Goal: Task Accomplishment & Management: Manage account settings

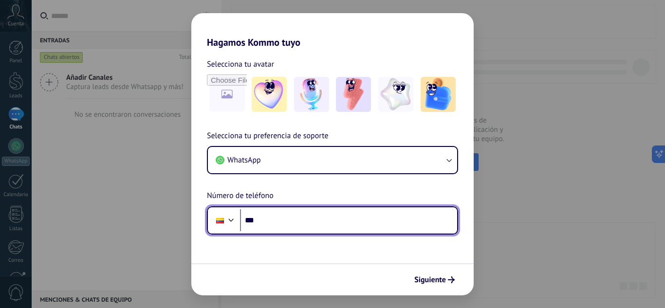
click at [323, 220] on input "***" at bounding box center [348, 220] width 217 height 22
click at [278, 225] on input "***" at bounding box center [348, 220] width 217 height 22
type input "**********"
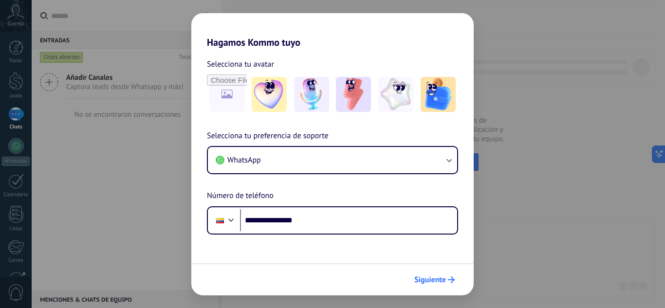
click at [448, 283] on icon "submit" at bounding box center [451, 279] width 7 height 7
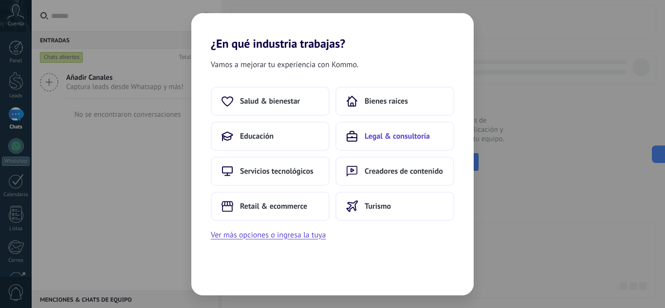
click at [393, 136] on span "Legal & consultoría" at bounding box center [396, 136] width 65 height 10
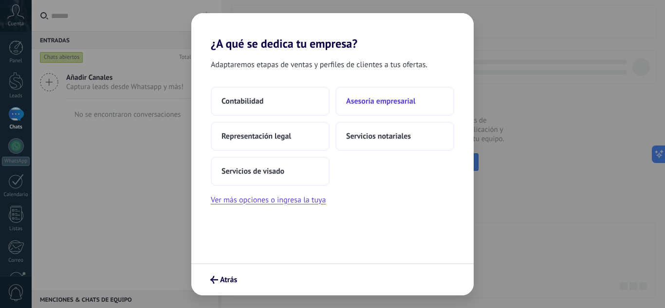
click at [385, 102] on span "Asesoría empresarial" at bounding box center [380, 101] width 69 height 10
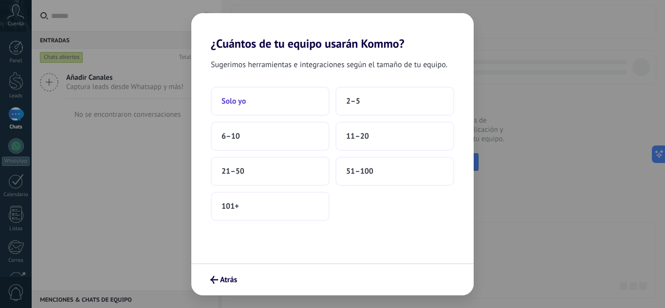
click at [312, 104] on button "Solo yo" at bounding box center [270, 101] width 119 height 29
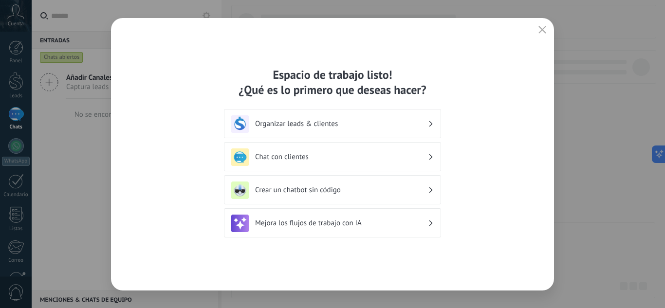
click at [343, 154] on h3 "Chat con clientes" at bounding box center [341, 156] width 173 height 9
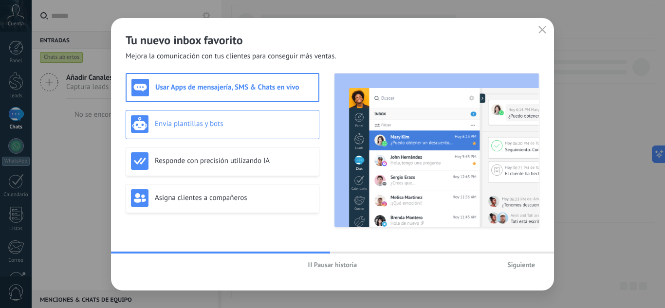
click at [272, 125] on h3 "Envía plantillas y bots" at bounding box center [234, 123] width 159 height 9
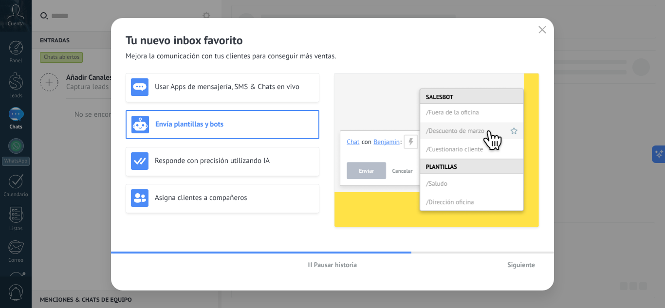
click at [527, 265] on span "Siguiente" at bounding box center [521, 264] width 28 height 7
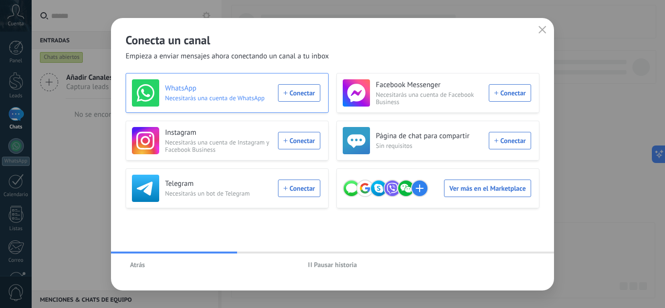
click at [289, 91] on div "WhatsApp Necesitarás una cuenta de WhatsApp Conectar" at bounding box center [226, 92] width 188 height 27
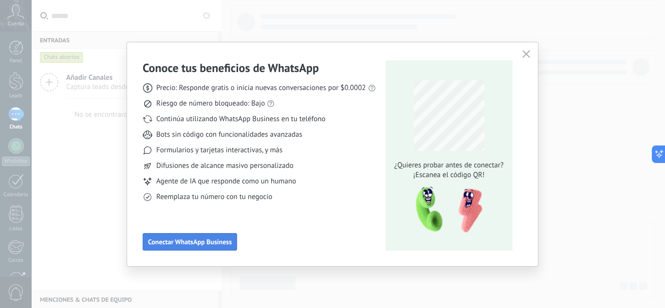
click at [168, 236] on button "Conectar WhatsApp Business" at bounding box center [190, 242] width 94 height 18
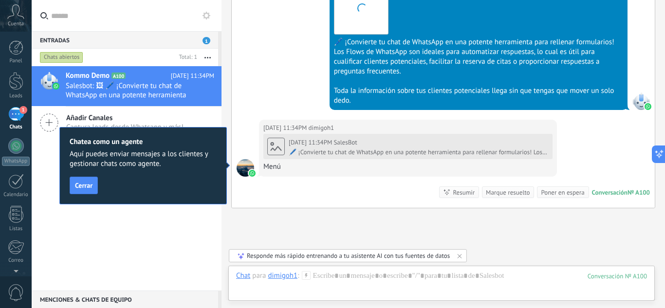
scroll to position [1180, 0]
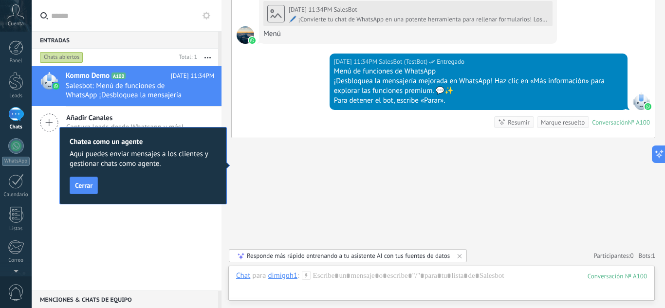
click at [77, 176] on div "Chatea como un agente Aquí puedes enviar mensajes a los clientes y gestionar ch…" at bounding box center [142, 165] width 167 height 77
click at [77, 182] on span "Cerrar" at bounding box center [84, 185] width 18 height 7
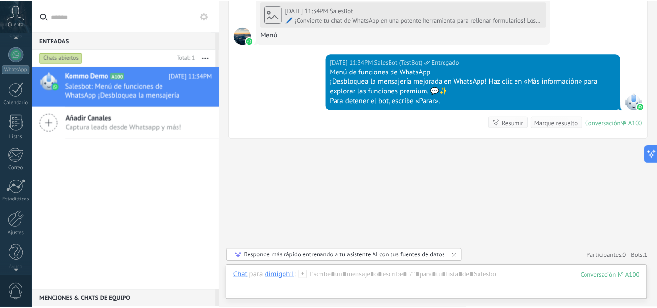
scroll to position [97, 0]
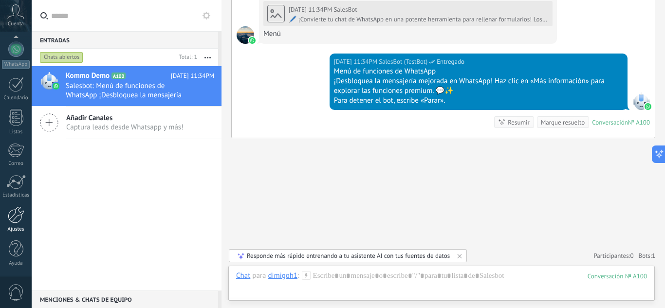
click at [18, 227] on div "Ajustes" at bounding box center [16, 229] width 28 height 6
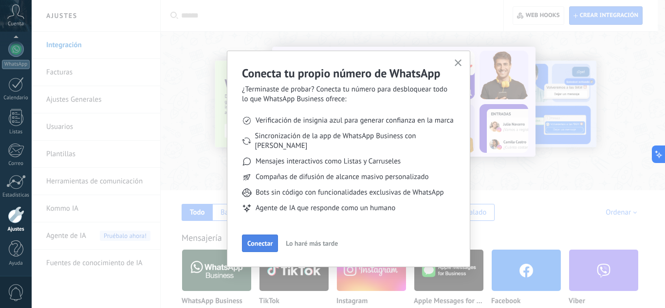
click at [258, 240] on span "Conectar" at bounding box center [259, 243] width 25 height 7
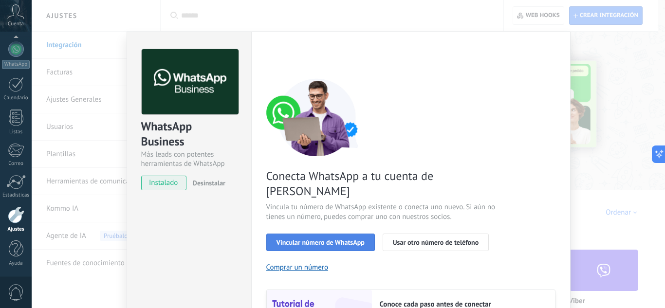
click at [295, 234] on button "Vincular número de WhatsApp" at bounding box center [320, 243] width 108 height 18
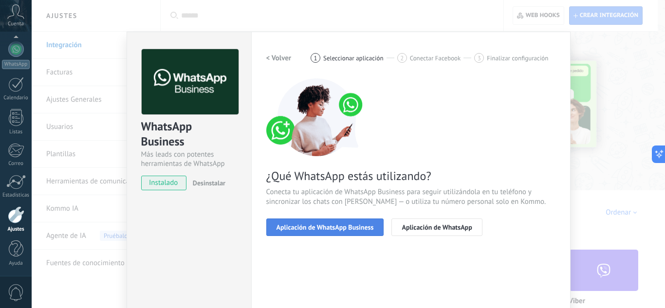
click at [314, 232] on button "Aplicación de WhatsApp Business" at bounding box center [325, 227] width 118 height 18
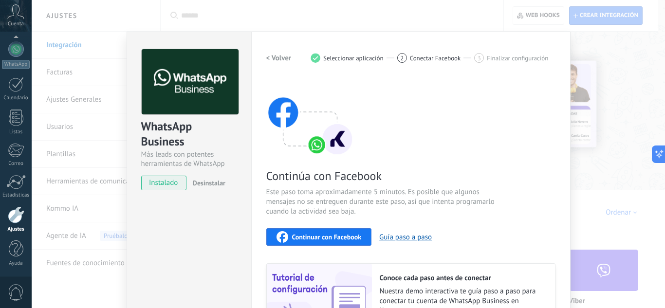
click at [314, 232] on div "Continuar con Facebook" at bounding box center [318, 237] width 85 height 12
click at [331, 232] on div "Continuar con Facebook" at bounding box center [318, 237] width 85 height 12
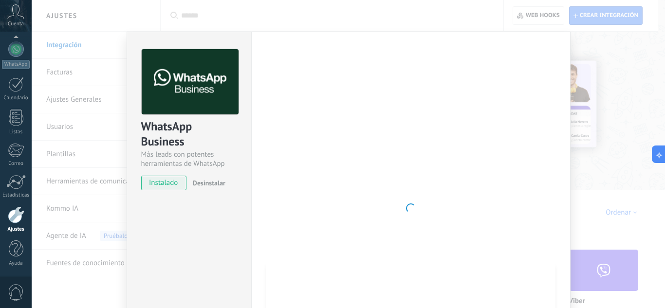
click at [335, 171] on div at bounding box center [410, 208] width 289 height 318
click at [93, 214] on div "WhatsApp Business Más leads con potentes herramientas de WhatsApp instalado Des…" at bounding box center [348, 154] width 633 height 308
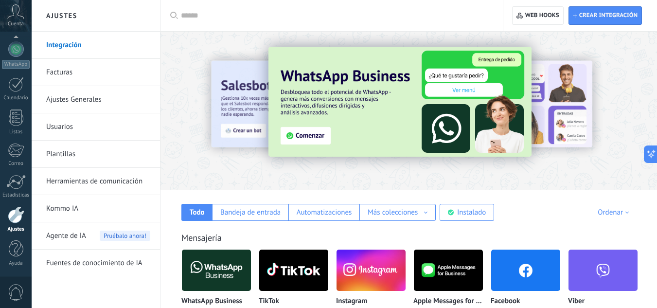
click at [82, 44] on link "Integración" at bounding box center [98, 45] width 104 height 27
click at [224, 272] on img at bounding box center [216, 270] width 69 height 47
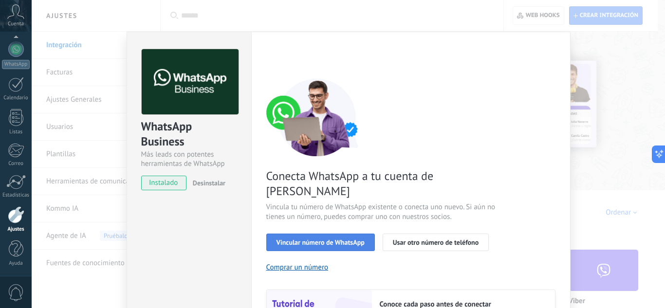
click at [338, 239] on span "Vincular número de WhatsApp" at bounding box center [320, 242] width 88 height 7
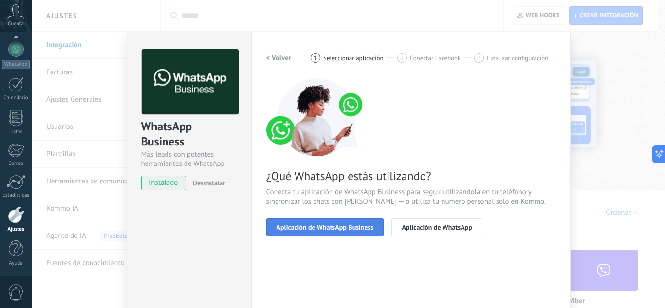
click at [343, 226] on span "Aplicación de WhatsApp Business" at bounding box center [324, 227] width 97 height 7
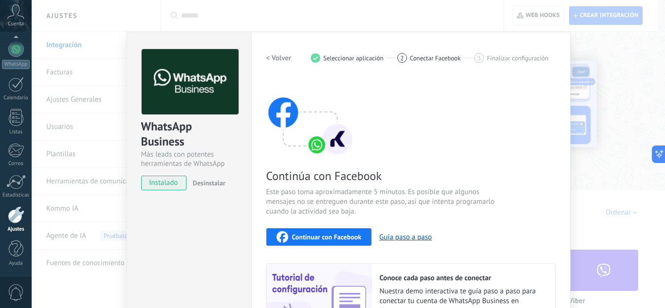
click at [337, 239] on span "Continuar con Facebook" at bounding box center [327, 237] width 70 height 7
click at [333, 236] on span "Continuar con Facebook" at bounding box center [327, 237] width 70 height 7
click at [591, 203] on div "WhatsApp Business Más leads con potentes herramientas de WhatsApp instalado Des…" at bounding box center [348, 154] width 633 height 308
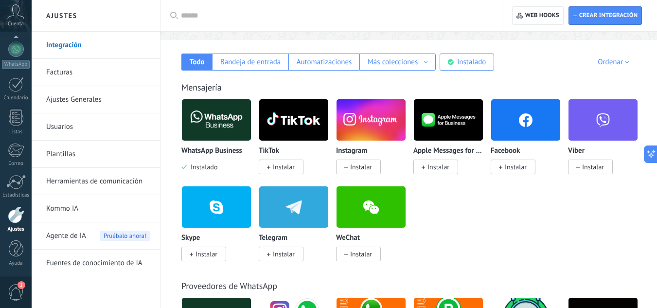
scroll to position [129, 0]
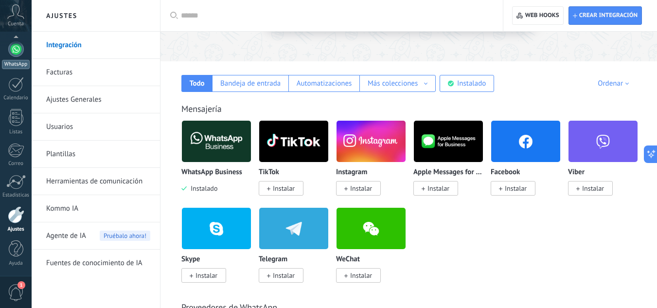
click at [20, 52] on div at bounding box center [16, 49] width 16 height 16
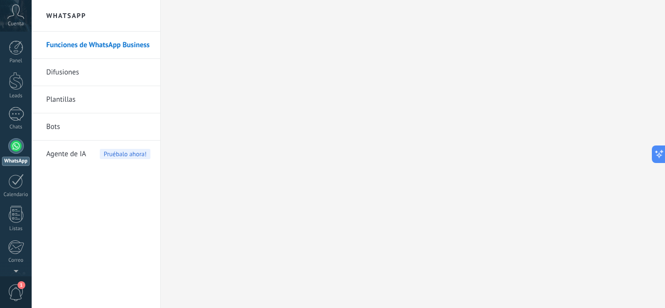
click at [70, 73] on link "Difusiones" at bounding box center [98, 72] width 104 height 27
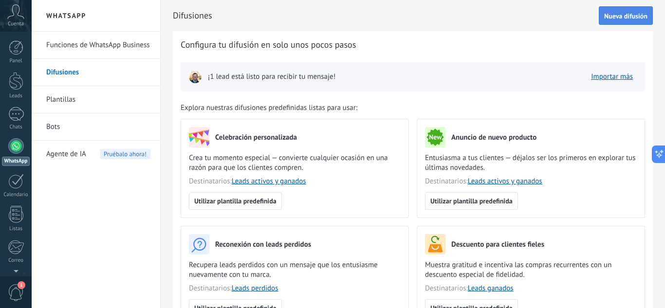
click at [612, 11] on button "Nueva difusión" at bounding box center [625, 15] width 54 height 18
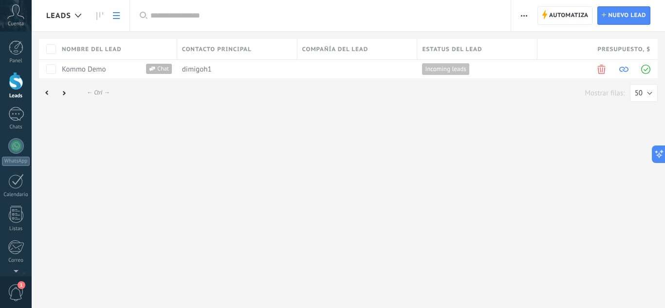
click at [627, 16] on html ".abccls-1,.abccls-2{fill-rule:evenodd}.abccls-2{fill:#fff} .abfcls-1{fill:none}…" at bounding box center [332, 154] width 665 height 308
click at [616, 14] on html ".abccls-1,.abccls-2{fill-rule:evenodd}.abccls-2{fill:#fff} .abfcls-1{fill:none}…" at bounding box center [332, 154] width 665 height 308
click at [614, 20] on html ".abccls-1,.abccls-2{fill-rule:evenodd}.abccls-2{fill:#fff} .abfcls-1{fill:none}…" at bounding box center [332, 154] width 665 height 308
click at [10, 90] on html ".abccls-1,.abccls-2{fill-rule:evenodd}.abccls-2{fill:#fff} .abfcls-1{fill:none}…" at bounding box center [332, 154] width 665 height 308
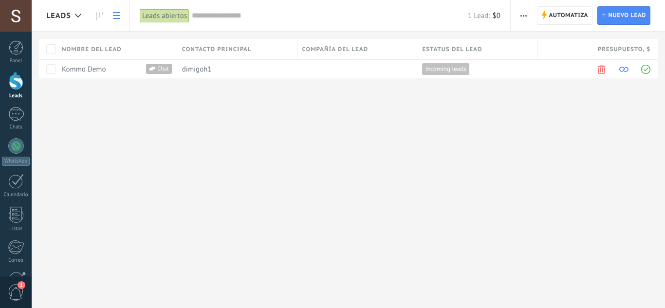
click at [609, 12] on span "Nuevo lead" at bounding box center [627, 16] width 38 height 18
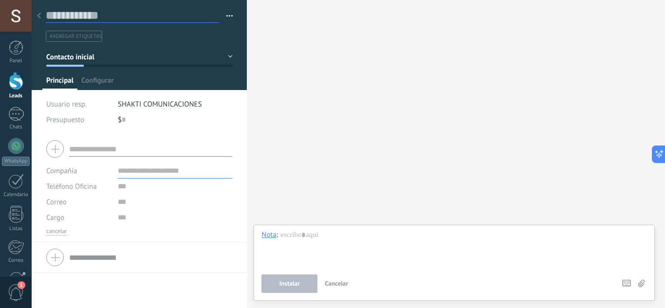
click at [105, 18] on input "text" at bounding box center [132, 15] width 173 height 15
type input "**********"
click at [60, 147] on div at bounding box center [139, 149] width 186 height 24
click at [53, 149] on div at bounding box center [139, 149] width 186 height 24
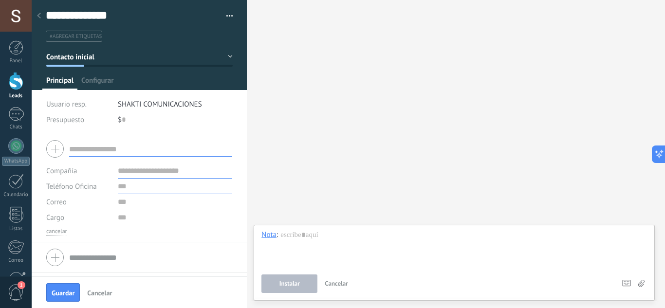
click at [125, 187] on input "text" at bounding box center [175, 187] width 115 height 16
type input "**********"
click at [65, 290] on span "Guardar" at bounding box center [63, 292] width 23 height 7
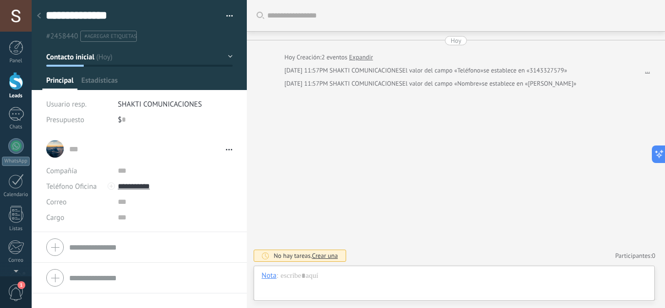
scroll to position [15, 0]
click at [226, 150] on use at bounding box center [229, 149] width 6 height 1
click at [212, 159] on link "Abrir detalle" at bounding box center [196, 162] width 39 height 9
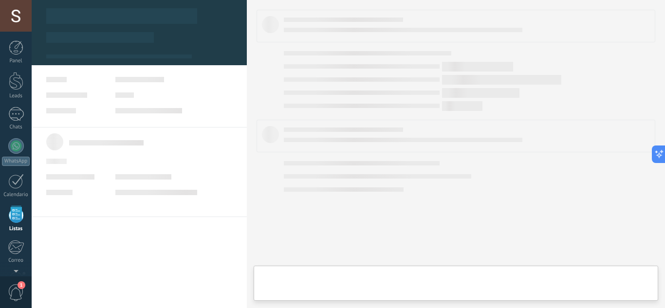
scroll to position [60, 0]
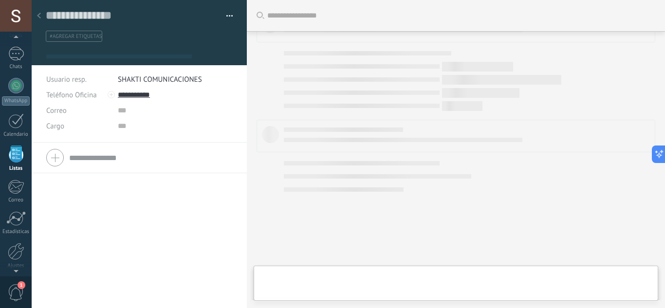
type textarea "**********"
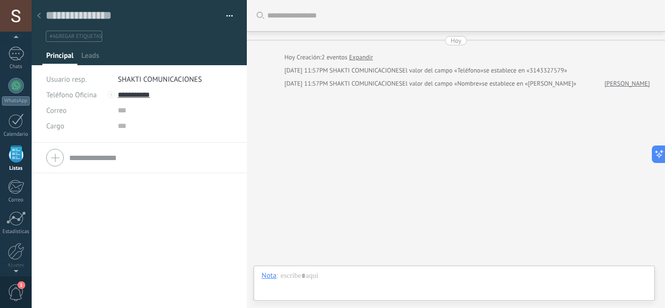
scroll to position [15, 0]
click at [94, 60] on span "Leads" at bounding box center [90, 58] width 18 height 14
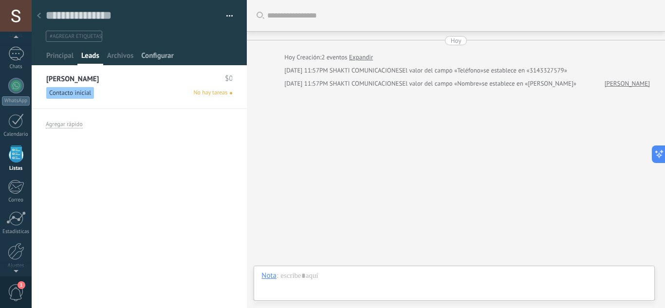
click at [144, 54] on span "Configurar" at bounding box center [157, 58] width 32 height 14
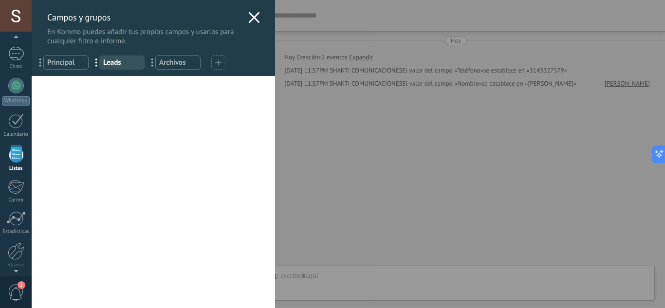
click at [250, 18] on use at bounding box center [253, 17] width 11 height 11
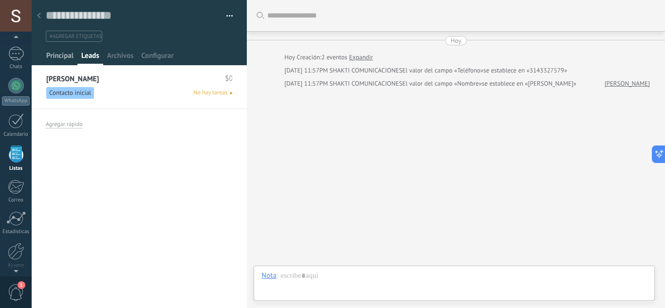
click at [56, 56] on span "Principal" at bounding box center [59, 58] width 27 height 14
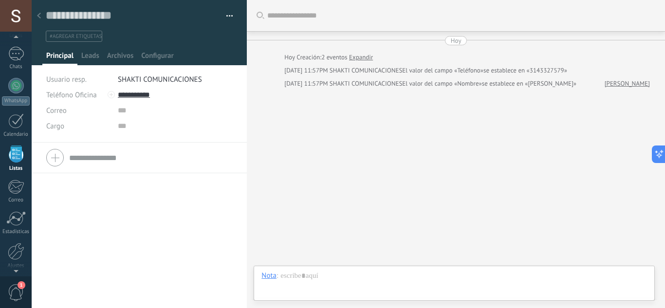
click at [111, 96] on div at bounding box center [111, 94] width 7 height 7
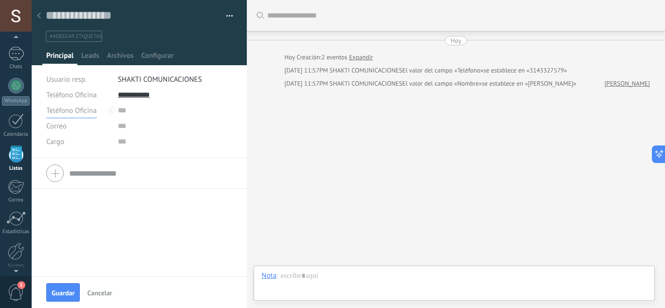
click at [92, 111] on span "Teléfono Oficina" at bounding box center [71, 110] width 51 height 9
click at [80, 143] on span "Celular" at bounding box center [69, 143] width 67 height 9
click at [141, 108] on input "text" at bounding box center [175, 111] width 115 height 16
type input "**********"
click at [65, 289] on span "Guardar" at bounding box center [63, 292] width 23 height 7
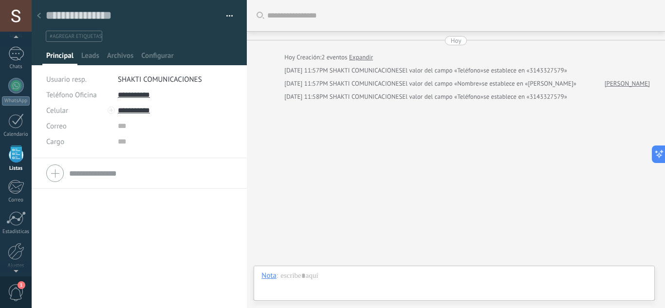
click at [40, 14] on use at bounding box center [39, 16] width 4 height 6
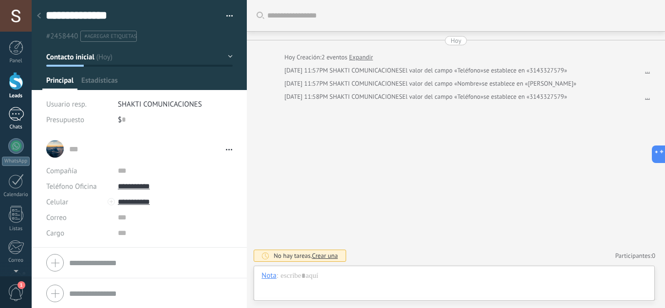
scroll to position [15, 0]
click at [19, 156] on link "WhatsApp" at bounding box center [16, 152] width 32 height 28
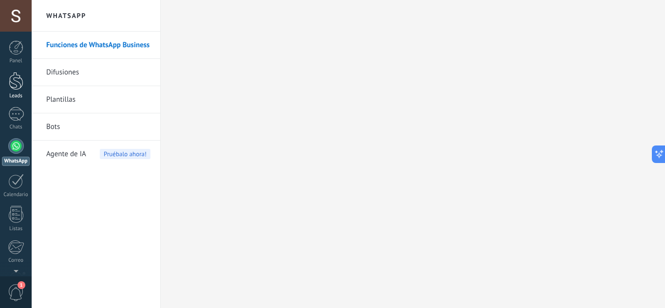
click at [14, 84] on div at bounding box center [16, 81] width 15 height 18
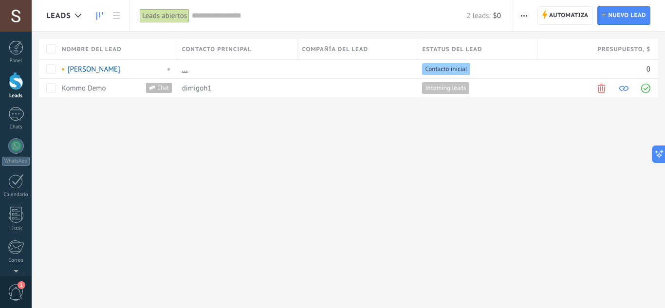
click at [102, 14] on icon at bounding box center [99, 16] width 7 height 8
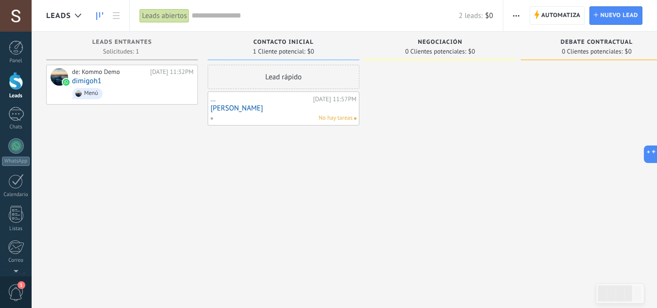
click at [227, 107] on link "DIana Goridllo" at bounding box center [284, 108] width 146 height 8
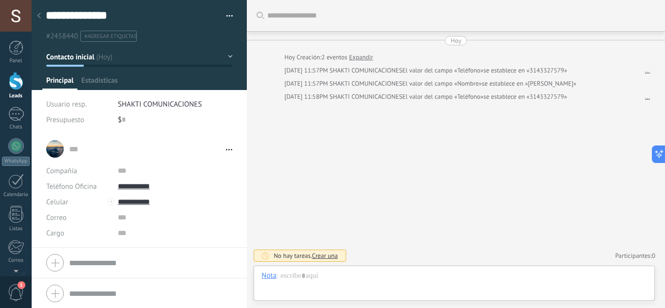
type textarea "**********"
click at [299, 282] on div at bounding box center [453, 285] width 385 height 29
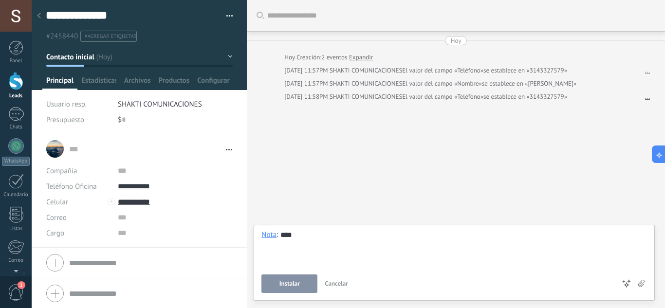
click at [284, 285] on span "Instalar" at bounding box center [289, 283] width 20 height 7
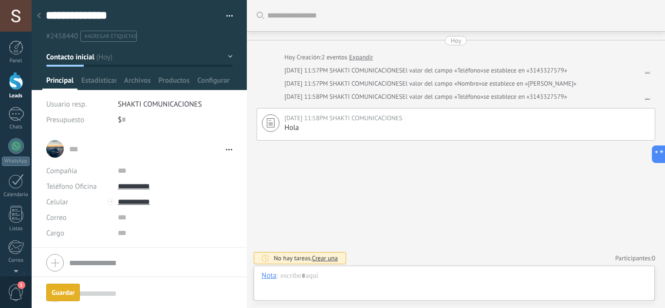
scroll to position [2, 0]
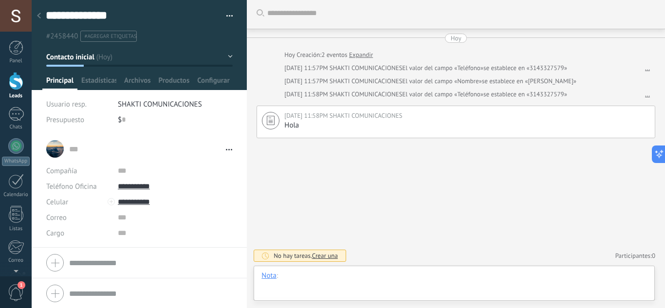
click at [294, 278] on div at bounding box center [453, 285] width 385 height 29
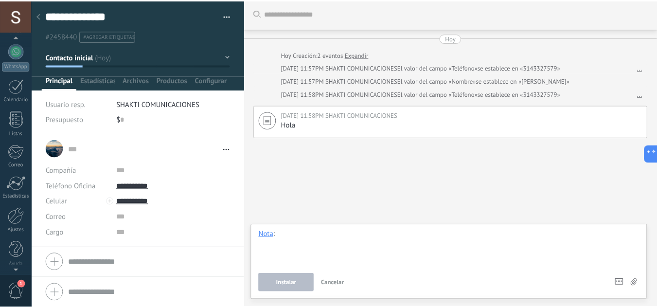
scroll to position [97, 0]
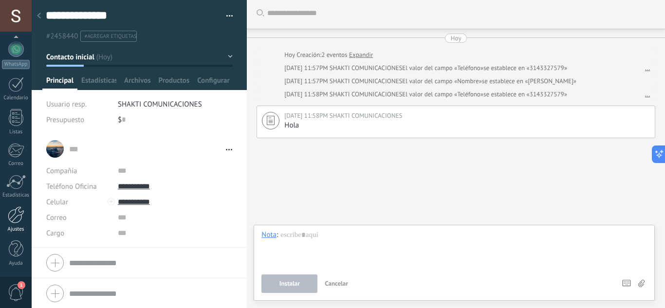
click at [12, 220] on div at bounding box center [16, 214] width 17 height 17
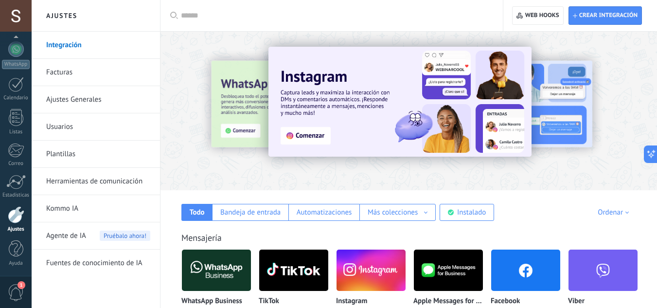
click at [221, 270] on img at bounding box center [216, 270] width 69 height 47
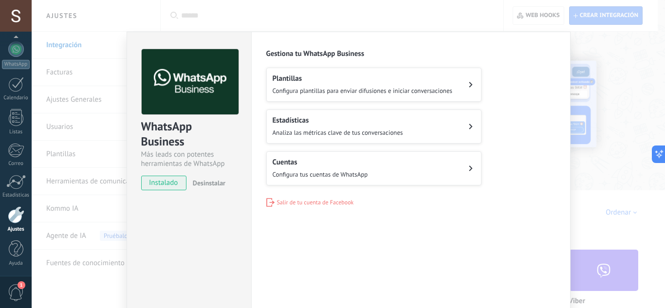
click at [337, 168] on div "Cuentas Configura tus cuentas de WhatsApp" at bounding box center [319, 168] width 95 height 21
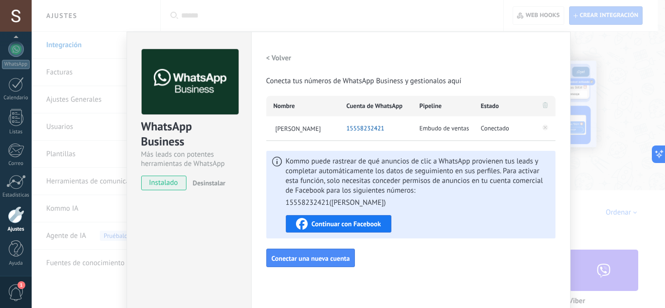
click at [340, 225] on span "Continuar con Facebook" at bounding box center [346, 223] width 70 height 7
click at [356, 221] on span "Continuar con Facebook" at bounding box center [346, 223] width 70 height 7
click at [272, 58] on h2 "< Volver" at bounding box center [278, 58] width 25 height 9
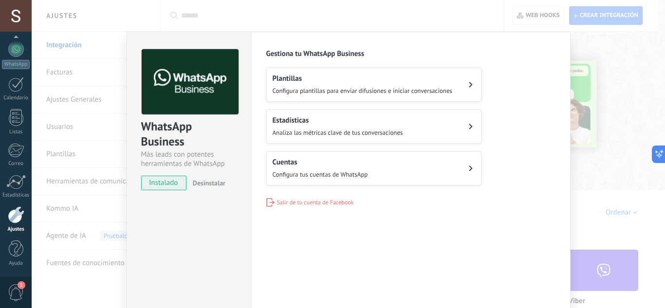
click at [342, 167] on div "Cuentas Configura tus cuentas de WhatsApp" at bounding box center [319, 168] width 95 height 21
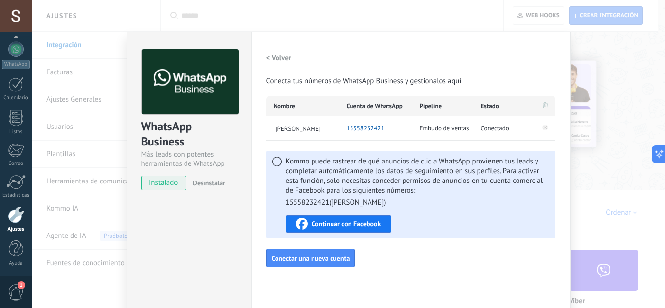
click at [357, 225] on span "Continuar con Facebook" at bounding box center [346, 223] width 70 height 7
click at [573, 142] on div "WhatsApp Business Más leads con potentes herramientas de WhatsApp instalado Des…" at bounding box center [348, 154] width 633 height 308
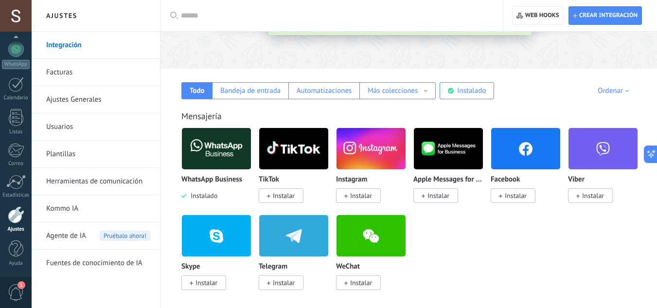
scroll to position [129, 0]
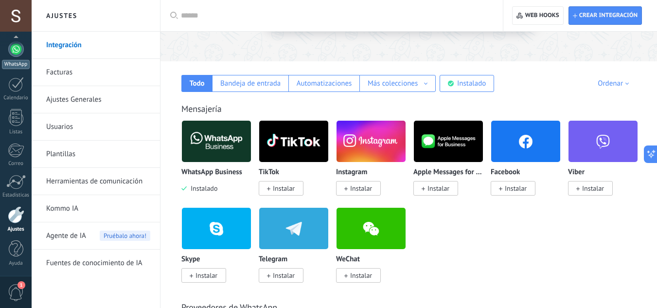
click at [17, 58] on link "WhatsApp" at bounding box center [16, 55] width 32 height 28
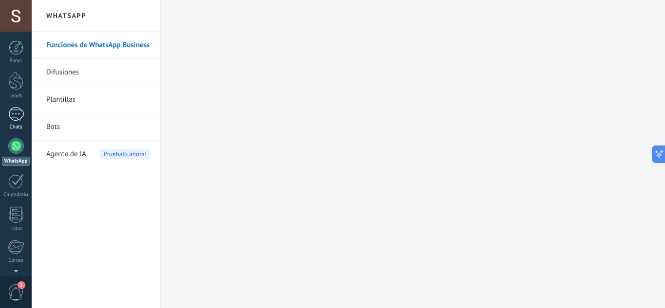
click at [19, 117] on div at bounding box center [16, 114] width 16 height 14
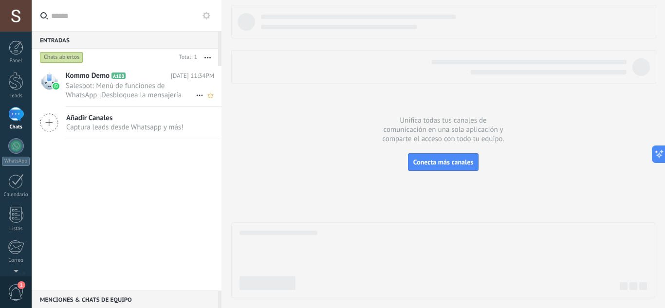
click at [104, 93] on span "Salesbot: Menú de funciones de WhatsApp ¡Desbloquea la mensajería mejorada en W…" at bounding box center [131, 90] width 130 height 18
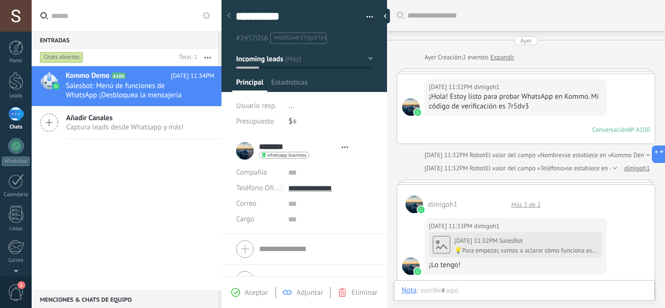
type textarea "**********"
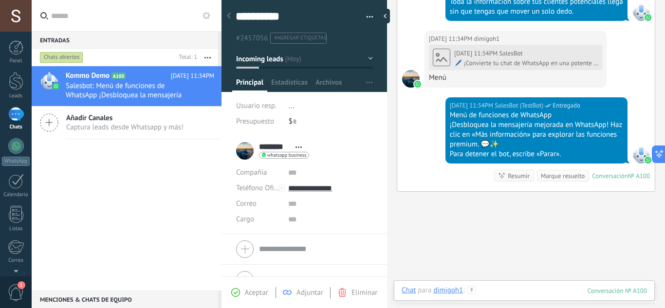
click at [483, 290] on div at bounding box center [523, 300] width 245 height 29
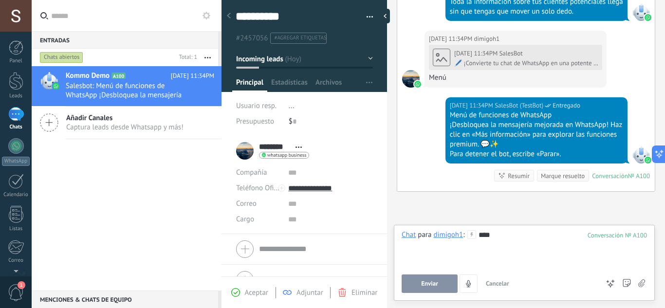
click at [417, 276] on button "Enviar" at bounding box center [429, 283] width 56 height 18
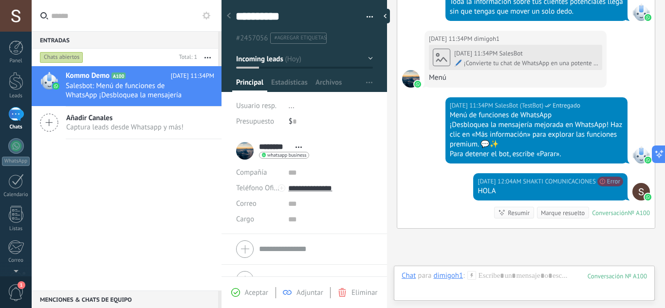
scroll to position [1047, 0]
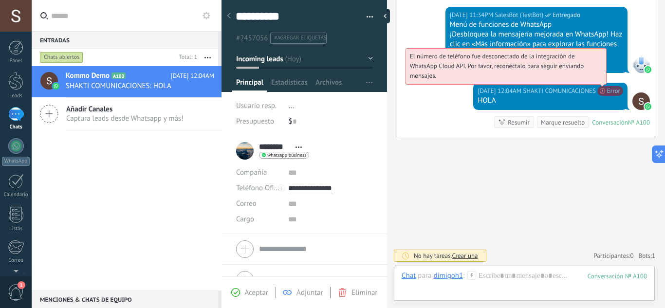
click at [584, 80] on span "El número de teléfono fue desconectado de la integración de WhatsApp Cloud API.…" at bounding box center [497, 66] width 174 height 28
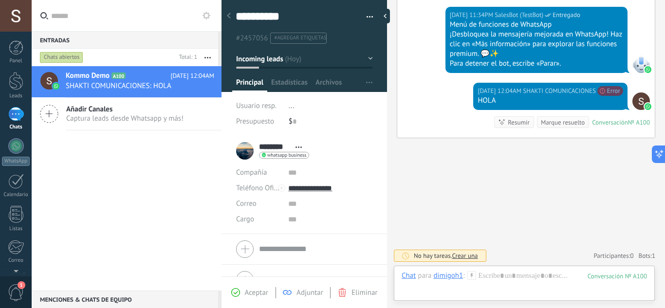
click at [490, 279] on div at bounding box center [523, 285] width 245 height 29
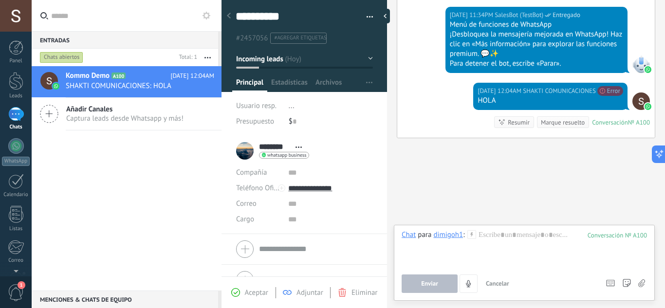
click at [129, 110] on span "Añadir Canales" at bounding box center [124, 109] width 117 height 9
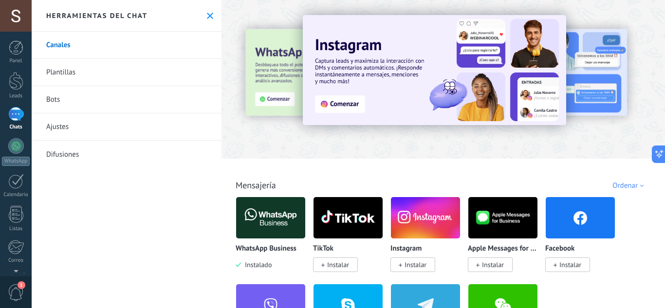
click at [268, 216] on img at bounding box center [270, 217] width 69 height 47
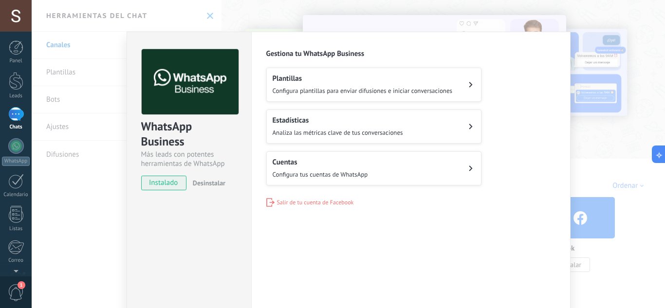
click at [319, 170] on span "Configura tus cuentas de WhatsApp" at bounding box center [319, 174] width 95 height 8
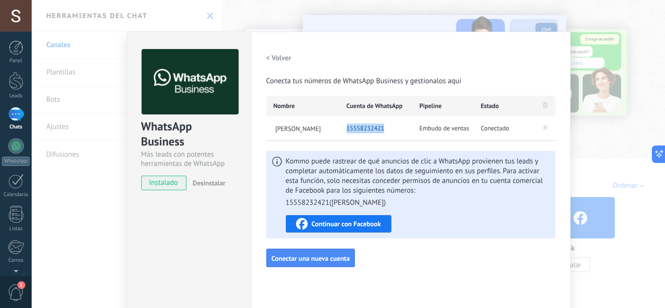
drag, startPoint x: 384, startPoint y: 128, endPoint x: 339, endPoint y: 135, distance: 45.3
click at [339, 135] on div "15558232421" at bounding box center [375, 128] width 73 height 24
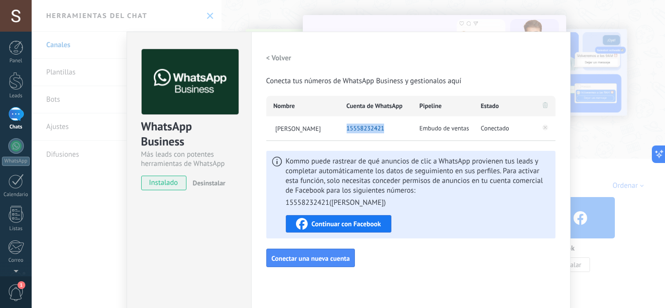
click at [267, 57] on h2 "< Volver" at bounding box center [278, 58] width 25 height 9
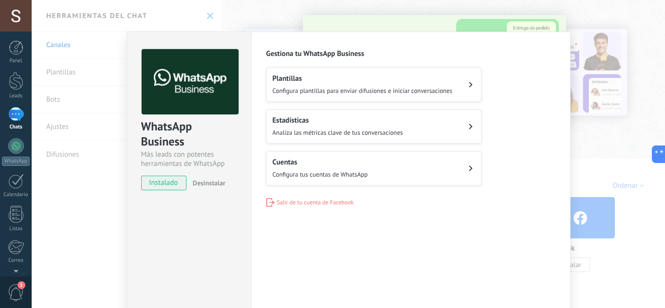
click at [318, 169] on div "Cuentas Configura tus cuentas de WhatsApp" at bounding box center [319, 168] width 95 height 21
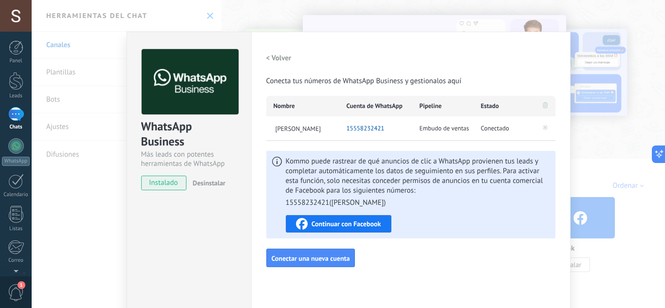
click at [266, 54] on h2 "< Volver" at bounding box center [278, 58] width 25 height 9
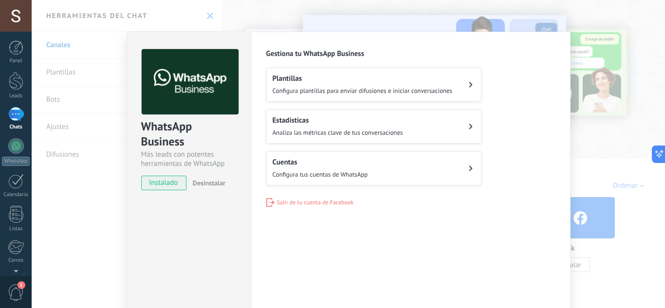
click at [337, 170] on span "Configura tus cuentas de WhatsApp" at bounding box center [319, 174] width 95 height 8
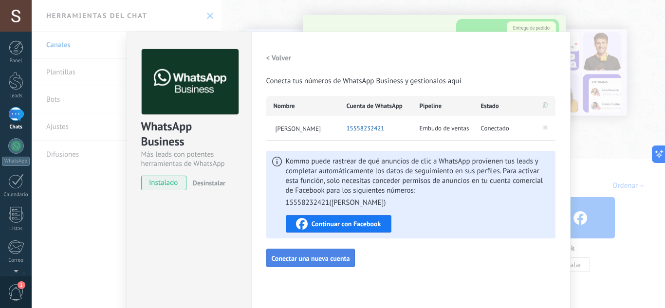
click at [338, 256] on span "Conectar una nueva cuenta" at bounding box center [310, 258] width 78 height 7
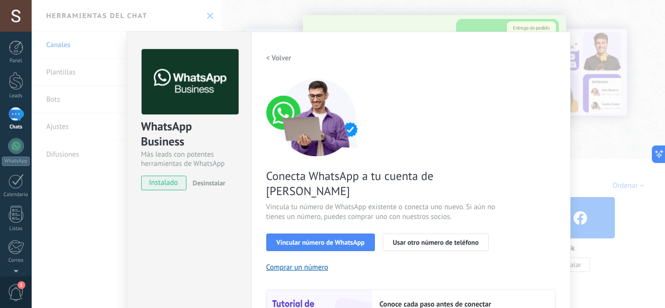
drag, startPoint x: 426, startPoint y: 270, endPoint x: 564, endPoint y: 134, distance: 193.7
click at [430, 241] on div "Conecta WhatsApp a tu cuenta de Kommo Vincula tu número de WhatsApp existente o…" at bounding box center [410, 222] width 289 height 289
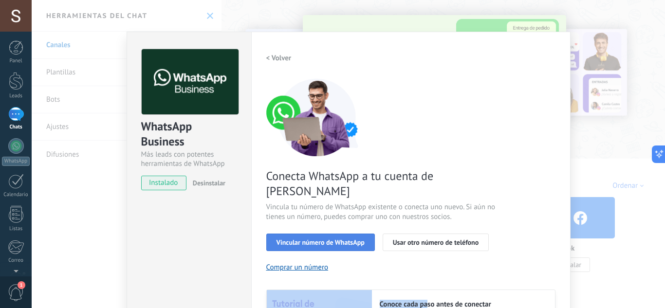
click at [337, 239] on span "Vincular número de WhatsApp" at bounding box center [320, 242] width 88 height 7
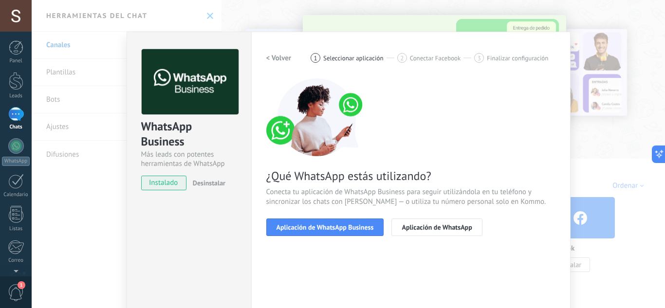
click at [337, 224] on span "Aplicación de WhatsApp Business" at bounding box center [324, 227] width 97 height 7
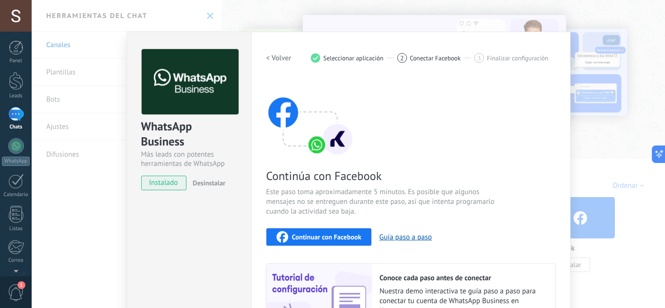
click at [319, 236] on span "Continuar con Facebook" at bounding box center [327, 237] width 70 height 7
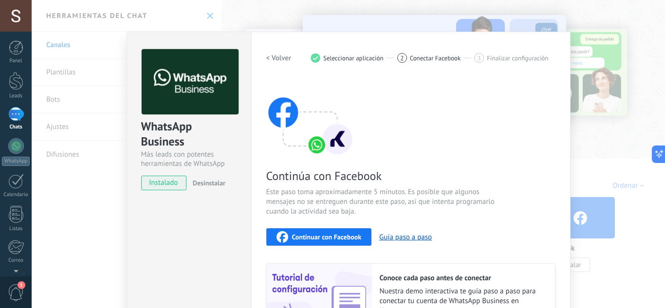
click at [88, 200] on div "WhatsApp Business Más leads con potentes herramientas de WhatsApp instalado Des…" at bounding box center [348, 154] width 633 height 308
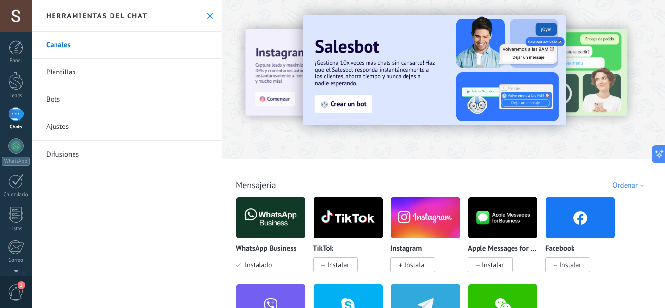
click at [277, 216] on img at bounding box center [270, 217] width 69 height 47
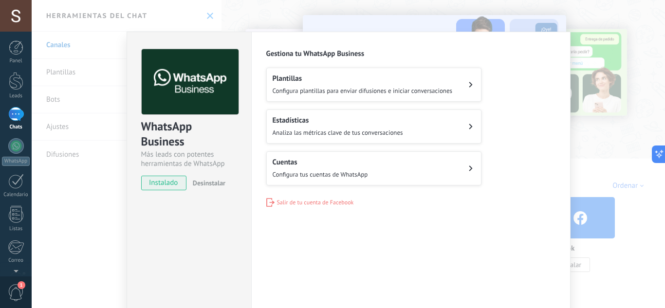
click at [334, 164] on h2 "Cuentas" at bounding box center [319, 162] width 95 height 9
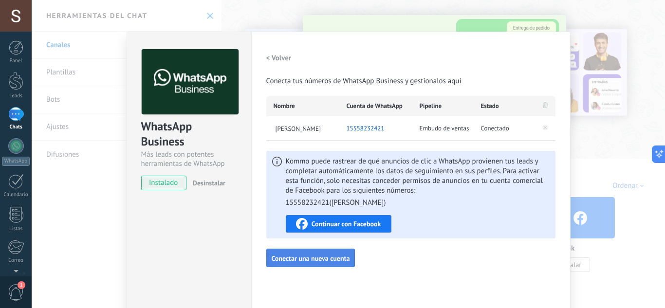
click at [318, 261] on span "Conectar una nueva cuenta" at bounding box center [310, 258] width 78 height 7
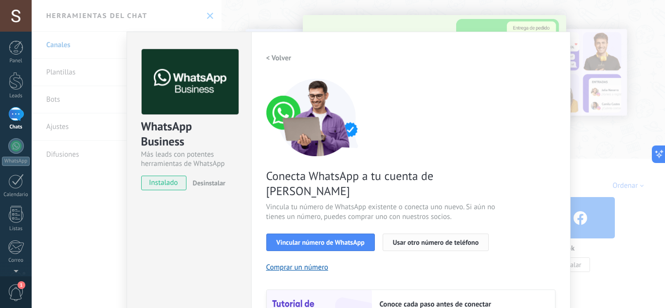
click at [406, 239] on span "Usar otro número de teléfono" at bounding box center [436, 242] width 86 height 7
click at [272, 55] on h2 "< Volver" at bounding box center [278, 58] width 25 height 9
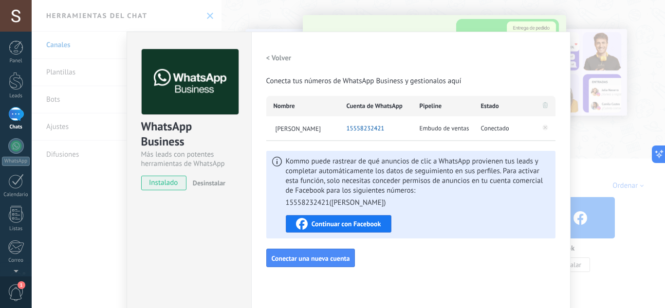
click at [276, 54] on h2 "< Volver" at bounding box center [278, 58] width 25 height 9
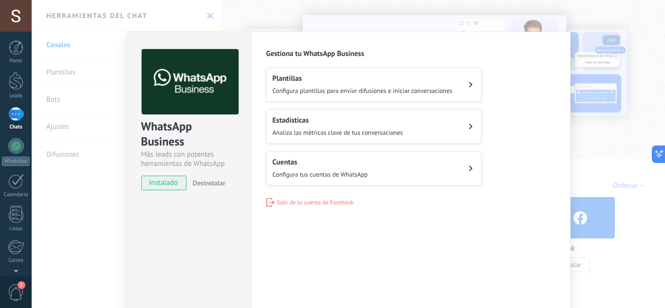
click at [81, 239] on div "WhatsApp Business Más leads con potentes herramientas de WhatsApp instalado Des…" at bounding box center [348, 154] width 633 height 308
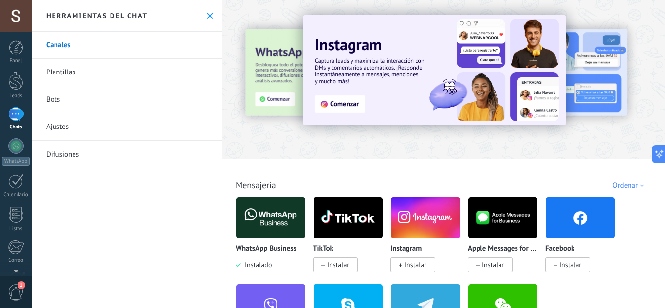
click at [14, 117] on div at bounding box center [16, 114] width 16 height 14
click at [10, 81] on div at bounding box center [16, 81] width 15 height 18
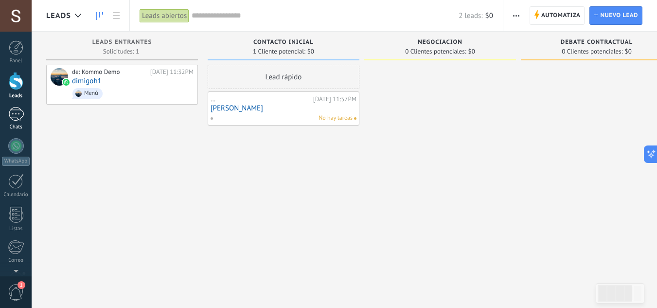
click at [18, 117] on div at bounding box center [16, 114] width 16 height 14
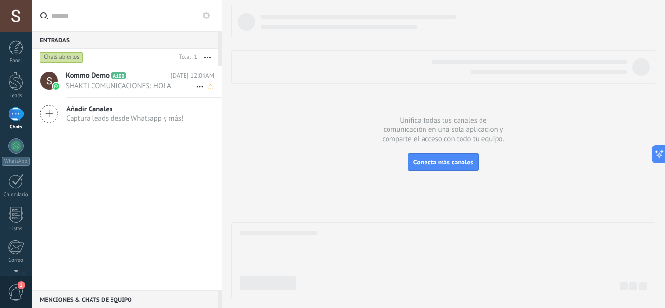
click at [88, 72] on span "Kommo Demo" at bounding box center [88, 76] width 44 height 10
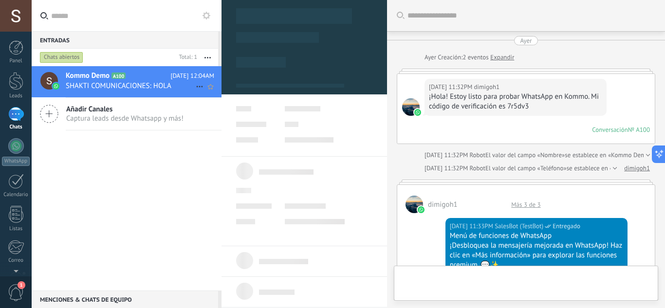
type textarea "**********"
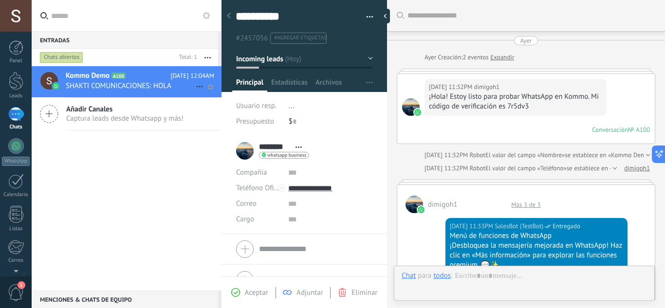
scroll to position [980, 0]
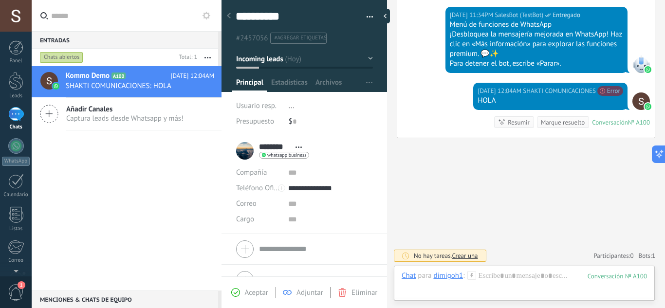
click at [543, 56] on div "¡Desbloquea la mensajería mejorada en WhatsApp! Haz clic en «Más información» p…" at bounding box center [536, 44] width 173 height 29
click at [71, 229] on div "Kommo Demo A100 Hoy 12:04AM SHAKTI COMUNICACIONES: HOLA Añadir Canales Captura …" at bounding box center [127, 178] width 190 height 224
